Goal: Navigation & Orientation: Understand site structure

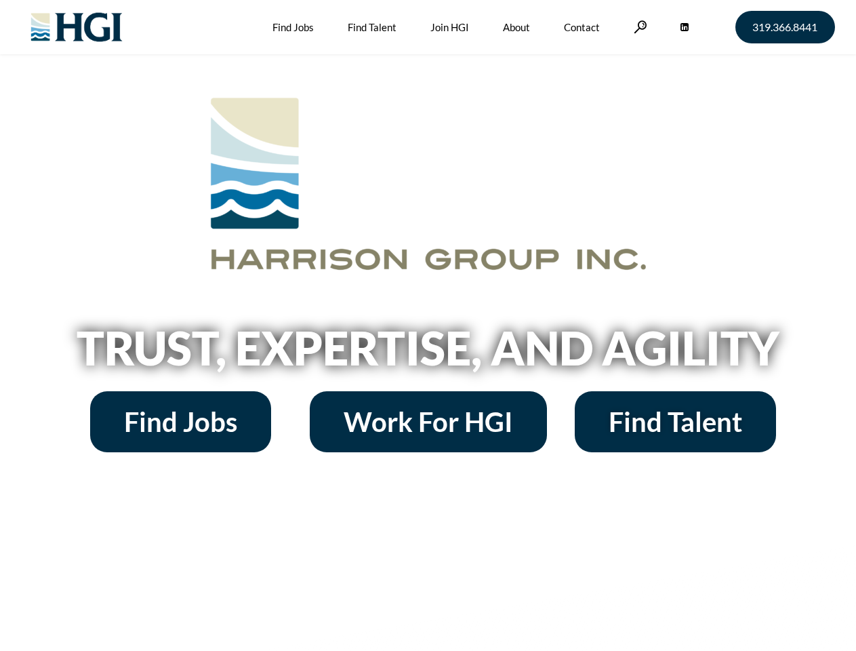
click at [428, 325] on h2 "Trust, Expertise, and Agility" at bounding box center [428, 348] width 773 height 46
click at [639, 26] on link at bounding box center [641, 26] width 14 height 13
click at [428, 325] on h2 "Trust, Expertise, and Agility" at bounding box center [428, 348] width 773 height 46
click at [639, 26] on link at bounding box center [641, 26] width 14 height 13
